Goal: Information Seeking & Learning: Find specific fact

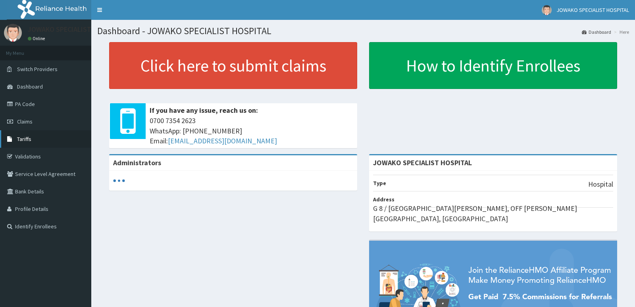
click at [33, 140] on link "Tariffs" at bounding box center [45, 138] width 91 height 17
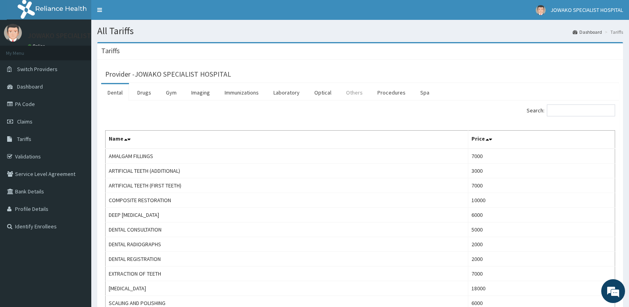
click at [347, 91] on link "Others" at bounding box center [354, 92] width 29 height 17
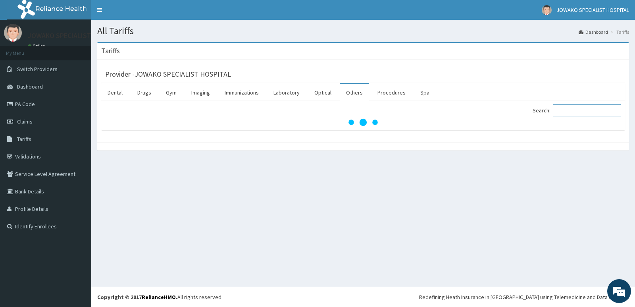
click at [570, 112] on input "Search:" at bounding box center [587, 110] width 68 height 12
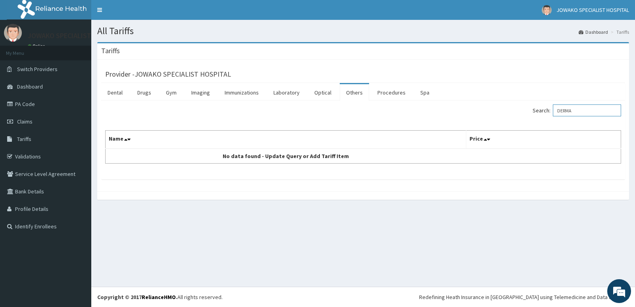
click at [594, 116] on input "DERMA" at bounding box center [587, 110] width 68 height 12
type input "DERMA"
click at [318, 96] on link "Optical" at bounding box center [323, 92] width 30 height 17
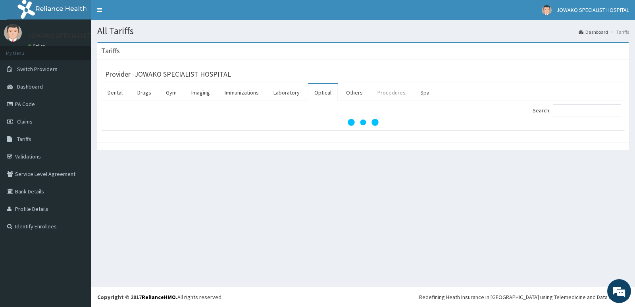
click at [396, 90] on link "Procedures" at bounding box center [391, 92] width 41 height 17
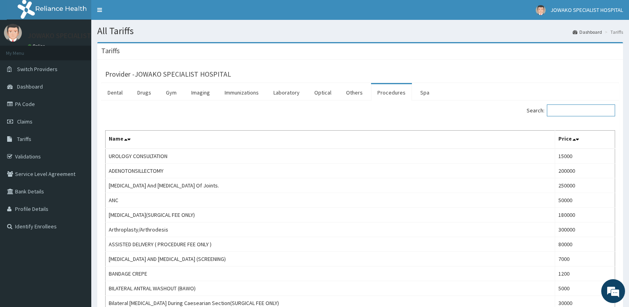
click at [585, 108] on input "Search:" at bounding box center [581, 110] width 68 height 12
click at [585, 107] on input "Search:" at bounding box center [581, 110] width 68 height 12
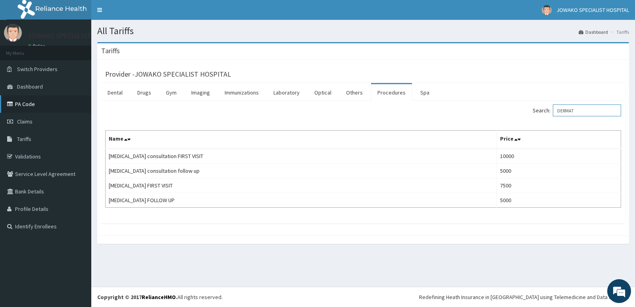
type input "DERMAT"
click at [49, 100] on link "PA Code" at bounding box center [45, 103] width 91 height 17
